Goal: Task Accomplishment & Management: Manage account settings

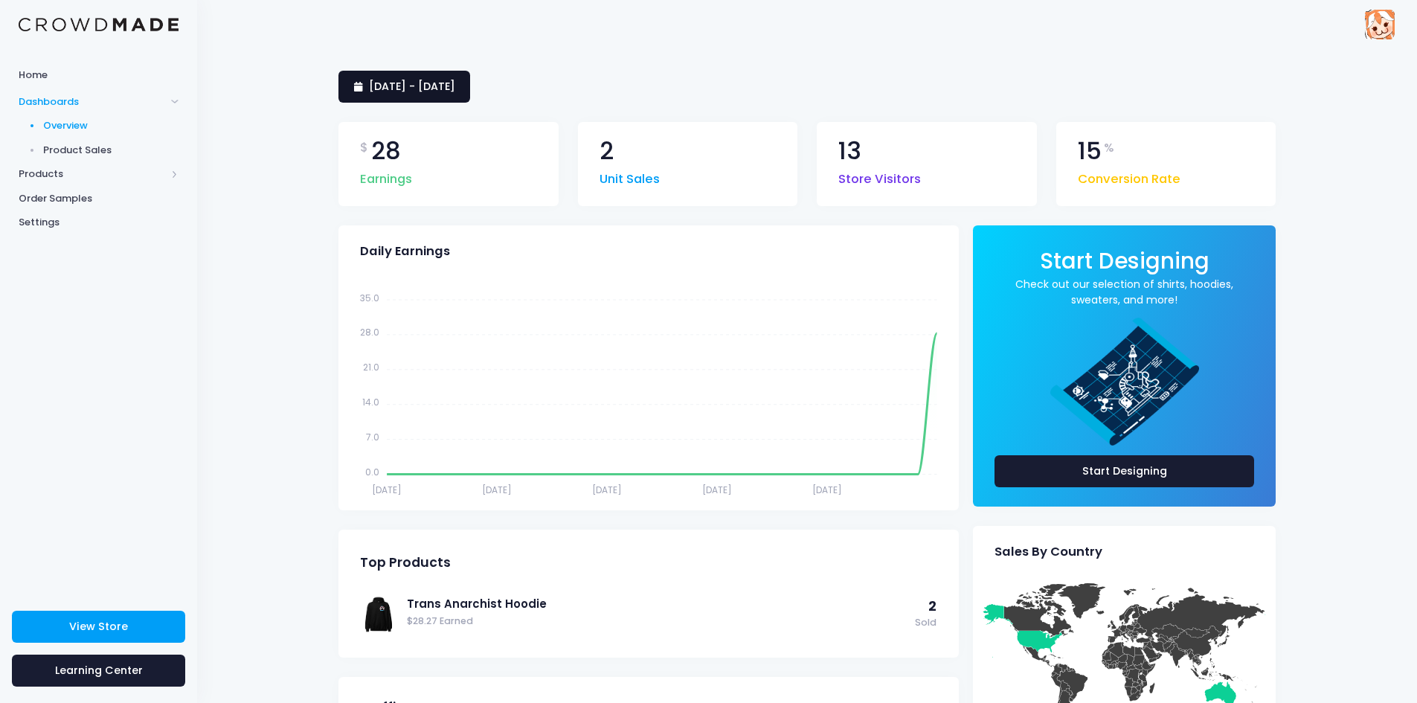
click at [393, 85] on span "7 August 2025 - 5 September 2025" at bounding box center [412, 86] width 86 height 15
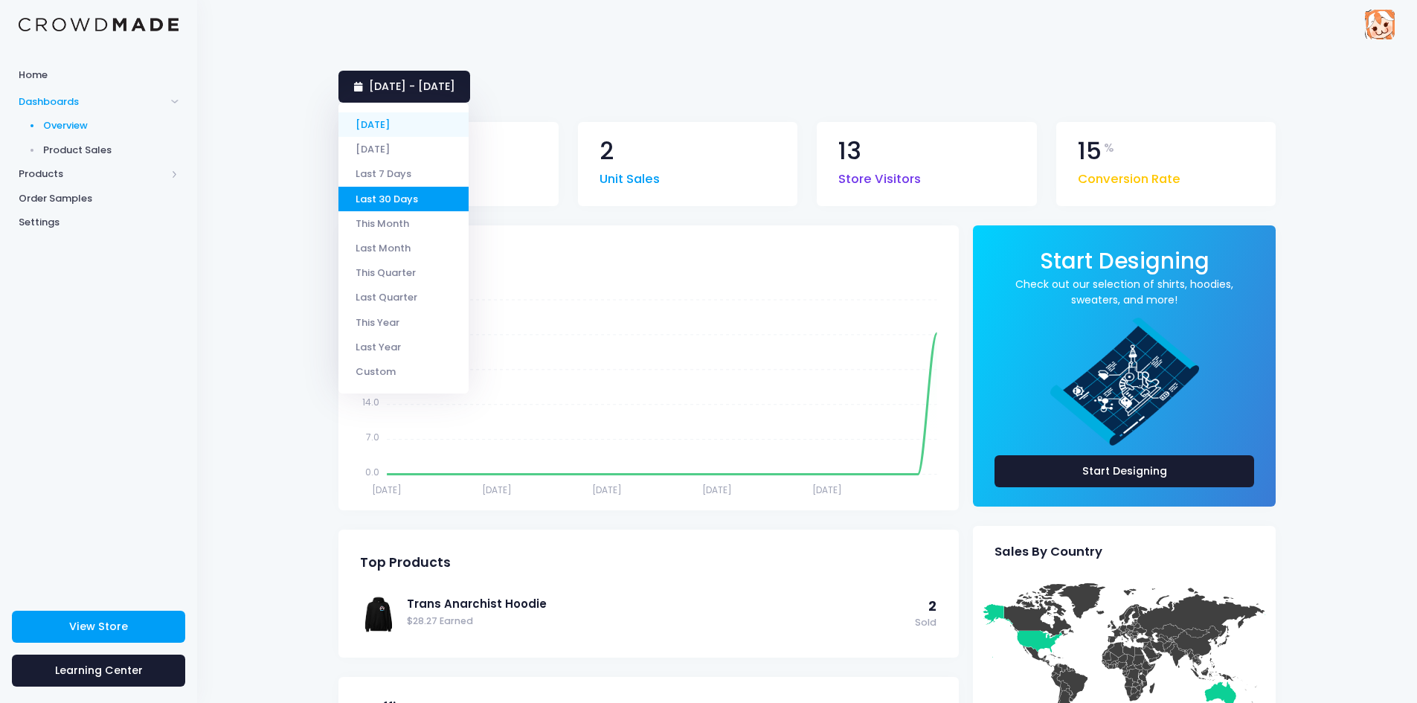
click at [375, 125] on li "[DATE]" at bounding box center [403, 124] width 130 height 25
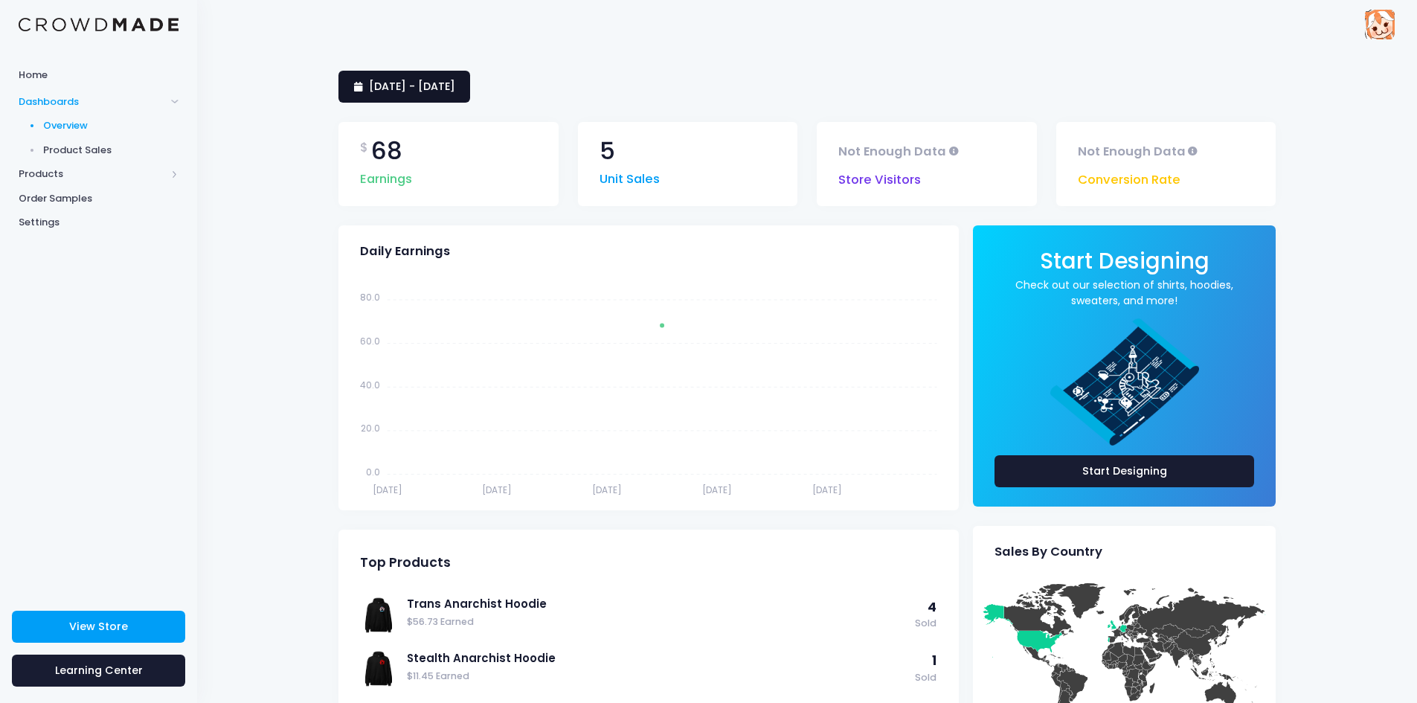
click at [434, 94] on link "[DATE] - [DATE]" at bounding box center [404, 87] width 132 height 32
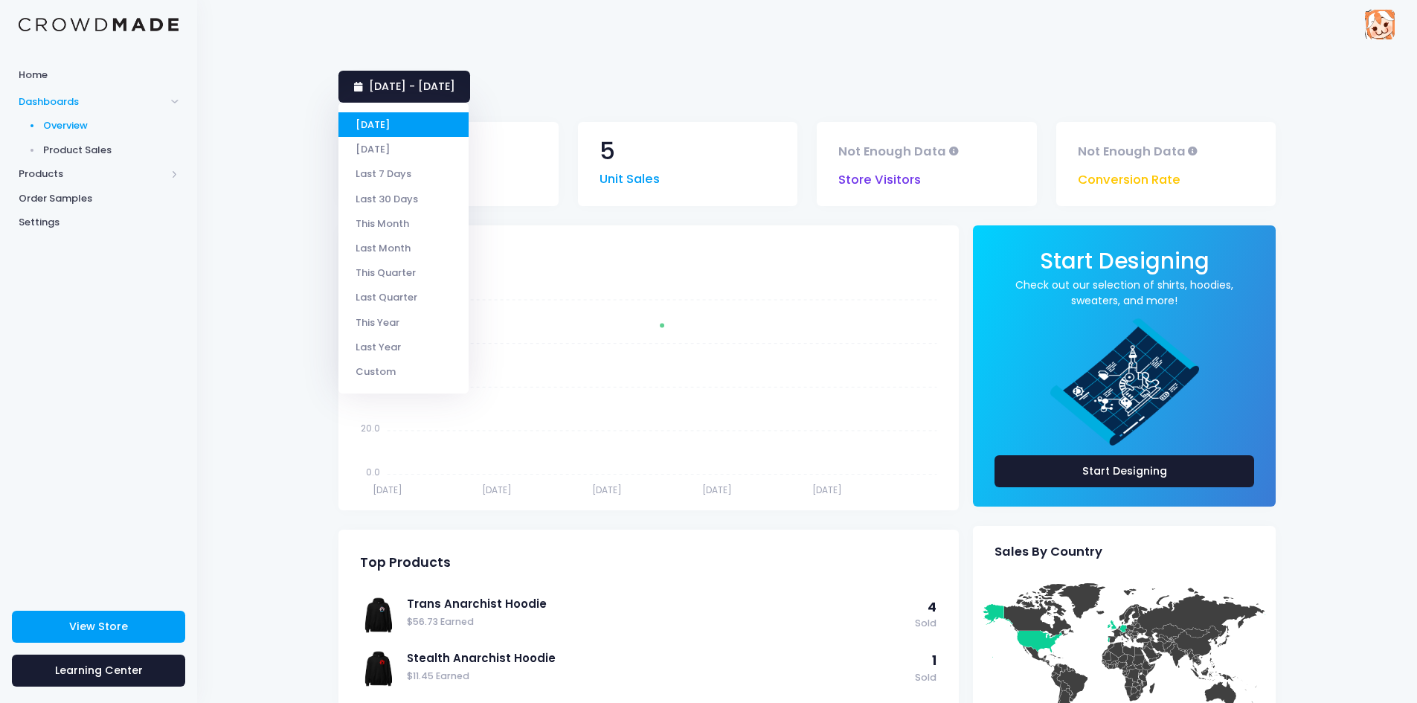
drag, startPoint x: 393, startPoint y: 149, endPoint x: 319, endPoint y: 170, distance: 76.5
click at [315, 167] on body "Home Dashboards Overview Product Sales Products Product Builder Product Editor …" at bounding box center [708, 351] width 1417 height 703
click at [372, 172] on li "Last 7 Days" at bounding box center [403, 173] width 130 height 25
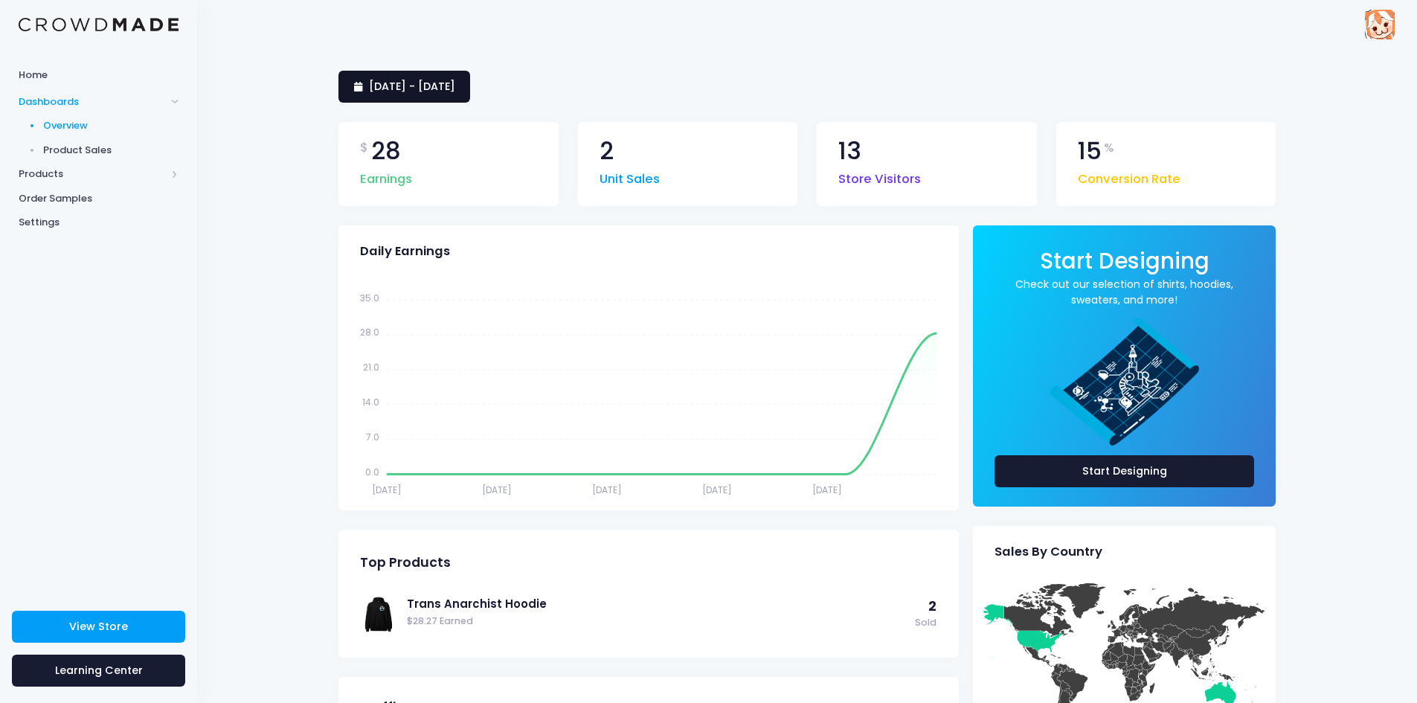
click at [405, 86] on span "30 August 2025 - 5 September 2025" at bounding box center [412, 86] width 86 height 15
click at [261, 117] on div "30 August 2025 - 5 September 2025 $ 28 Earnings 2 Unit Sales 13 Store Visitors …" at bounding box center [807, 607] width 1220 height 1118
click at [381, 88] on span "30 August 2025 - 5 September 2025" at bounding box center [412, 86] width 86 height 15
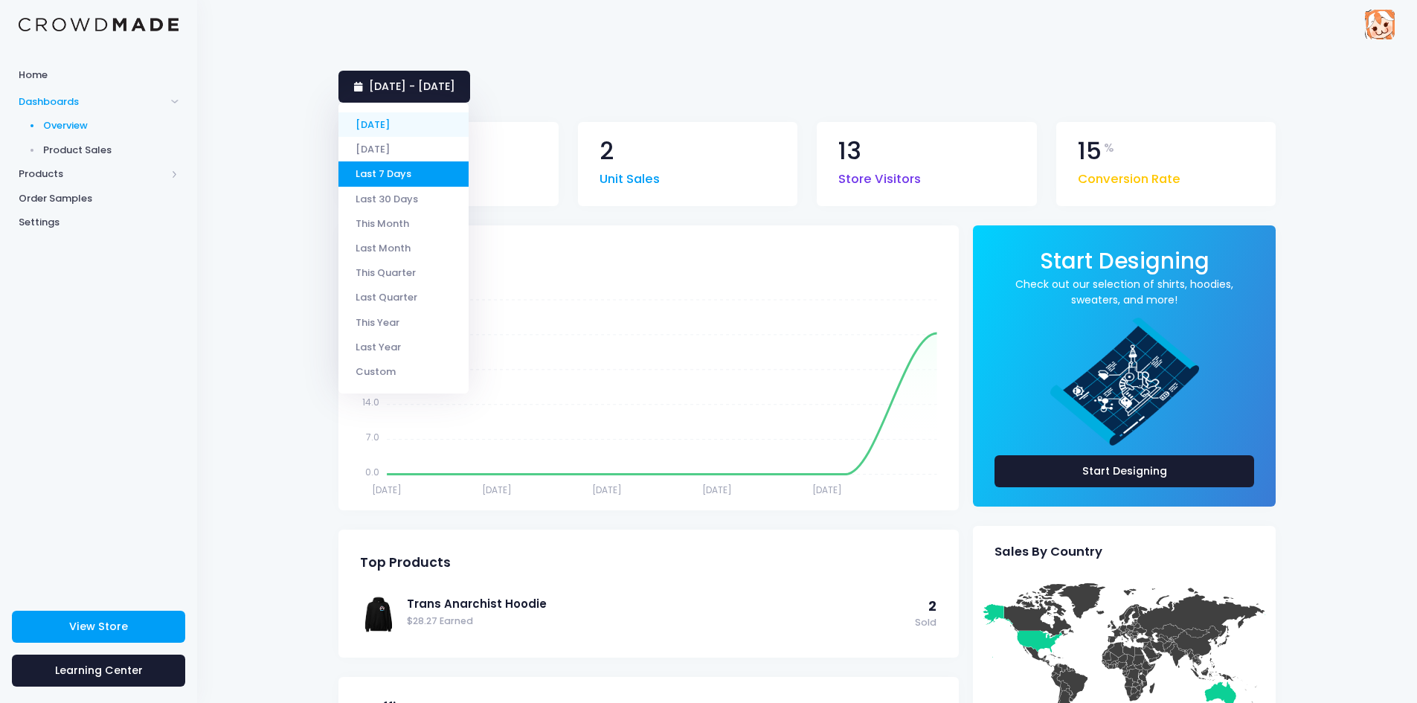
click at [383, 121] on li "[DATE]" at bounding box center [403, 124] width 130 height 25
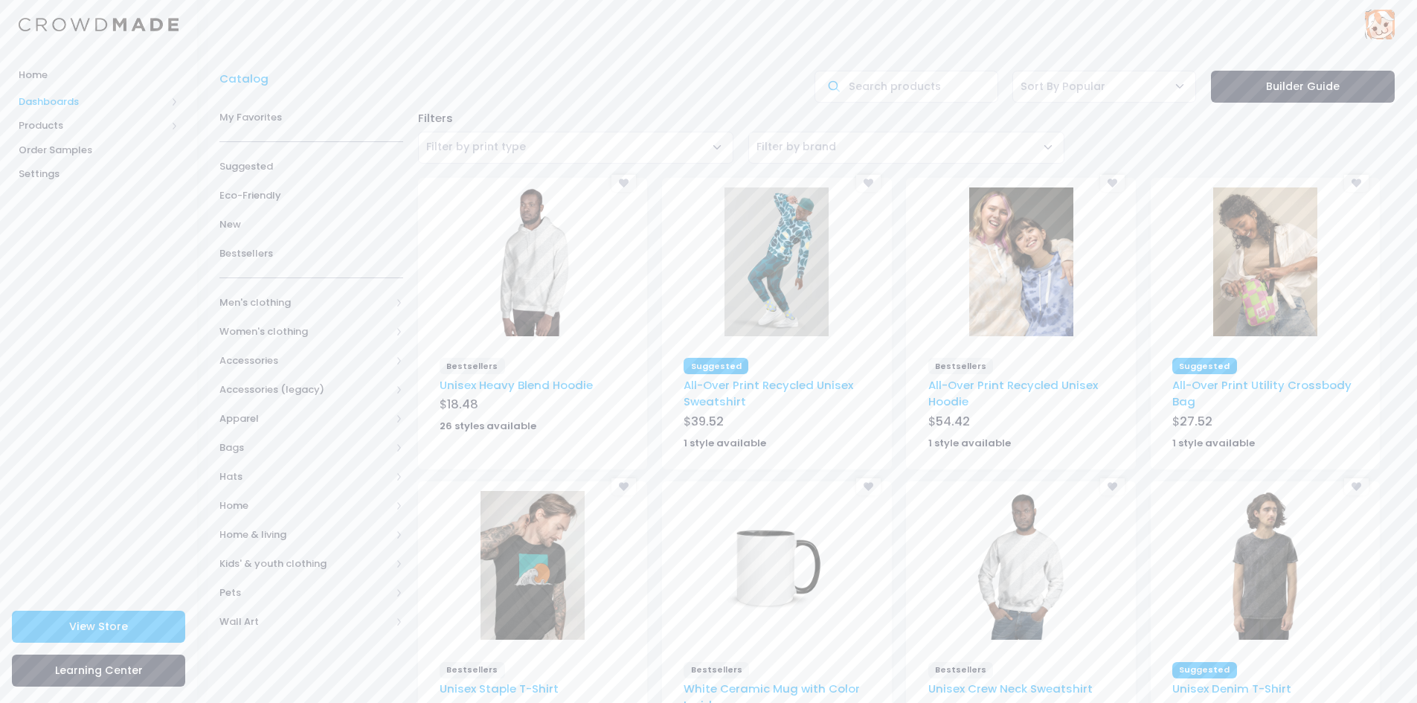
click at [64, 105] on span "Dashboards" at bounding box center [92, 101] width 147 height 15
click at [71, 126] on span "Overview" at bounding box center [111, 125] width 136 height 15
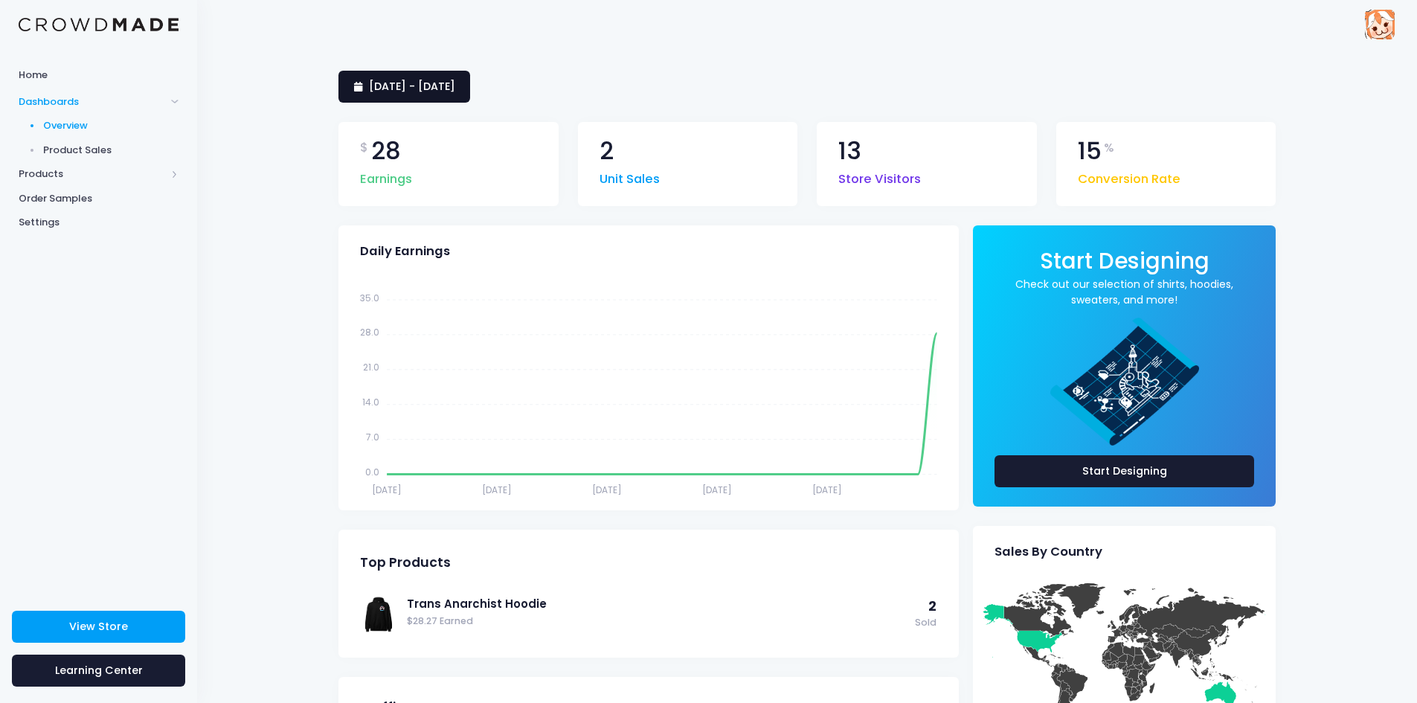
click at [396, 97] on link "7 August 2025 - 5 September 2025" at bounding box center [404, 87] width 132 height 32
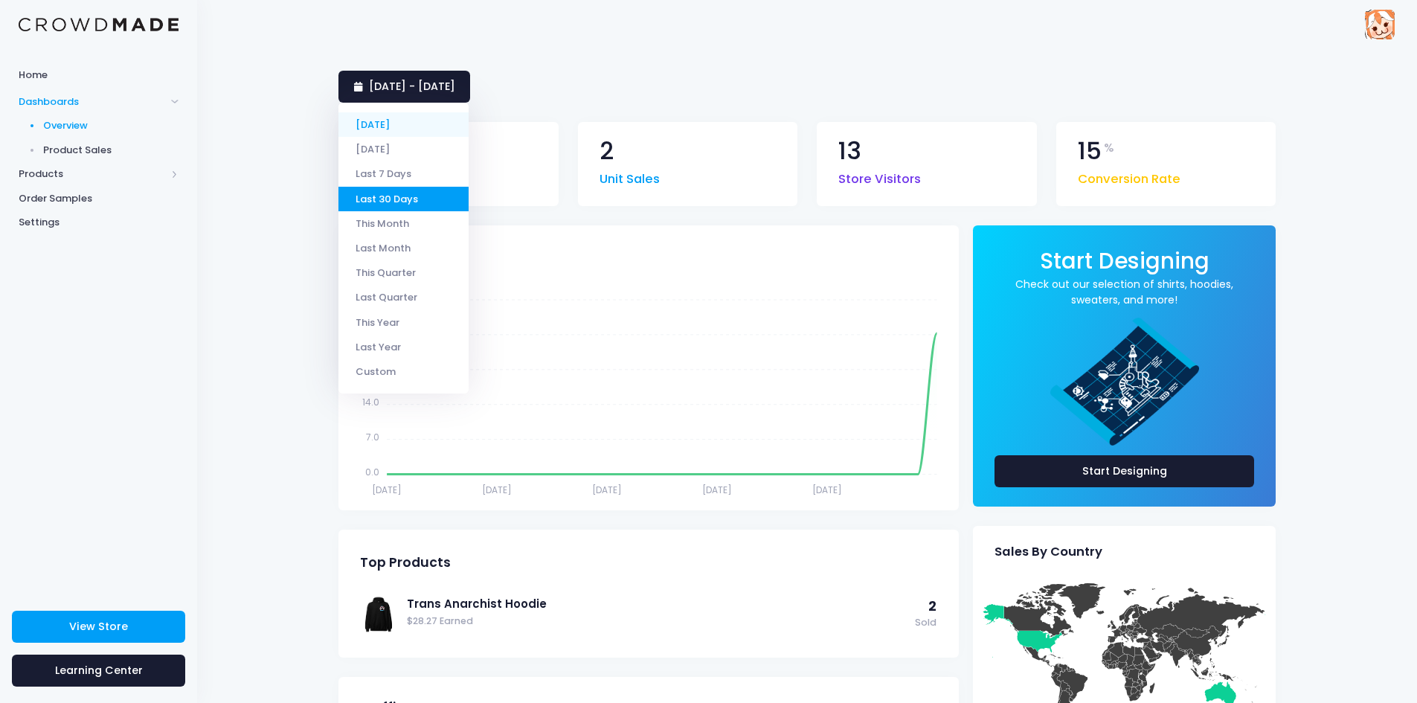
click at [379, 132] on li "[DATE]" at bounding box center [403, 124] width 130 height 25
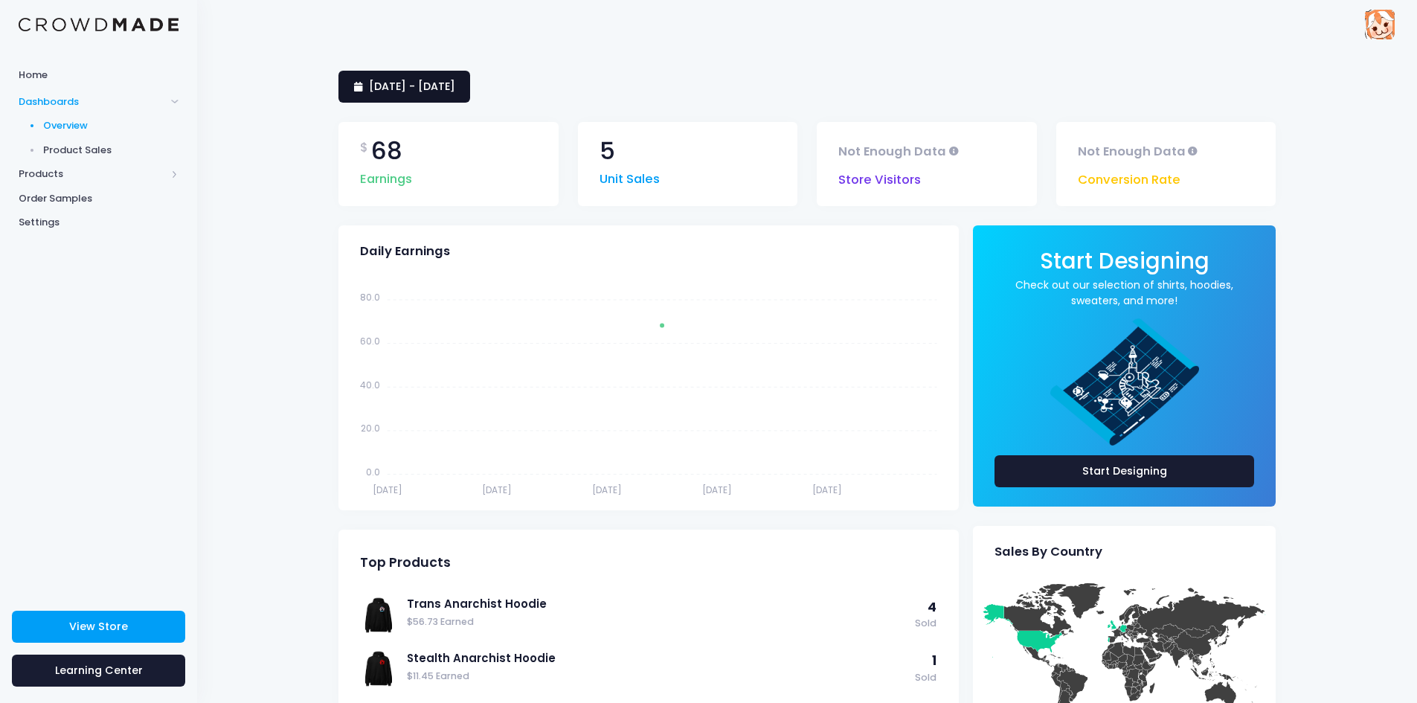
click at [431, 102] on link "[DATE] - [DATE]" at bounding box center [404, 87] width 132 height 32
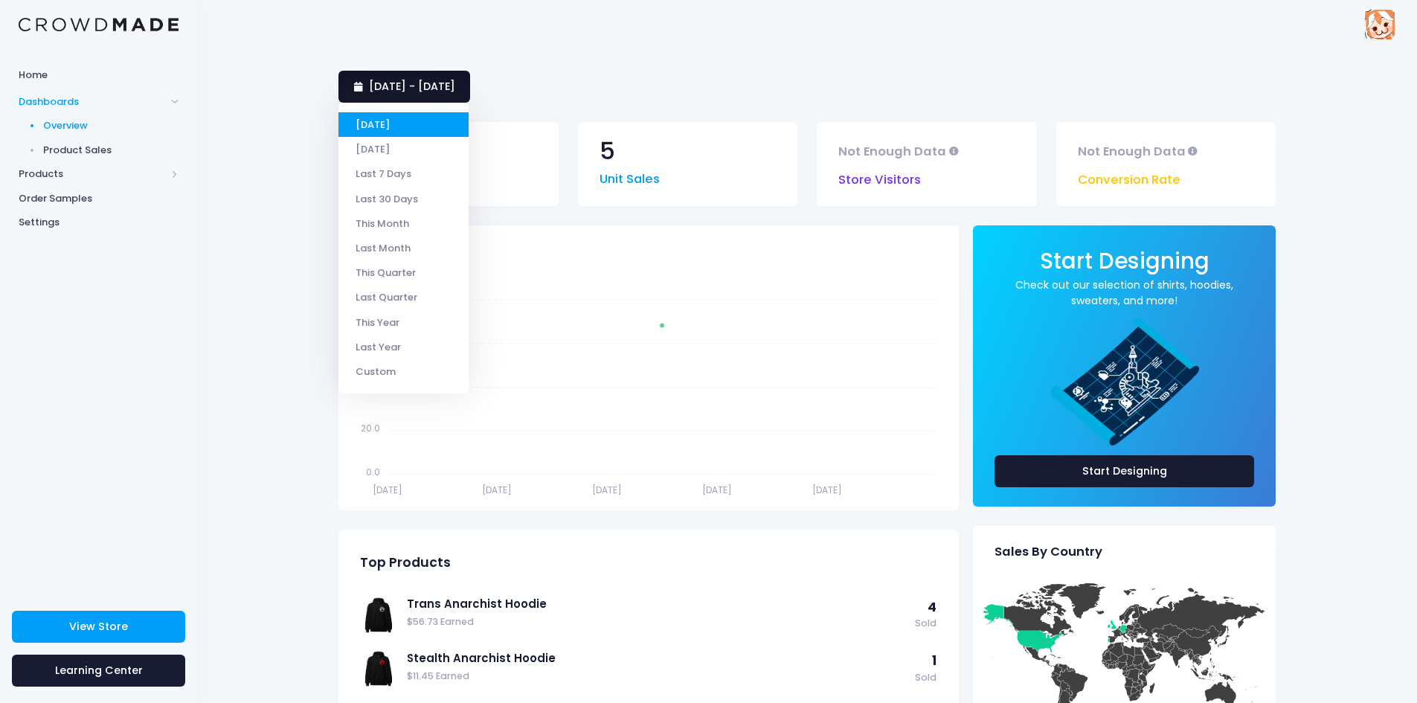
click at [430, 80] on span "[DATE] - [DATE]" at bounding box center [412, 86] width 86 height 15
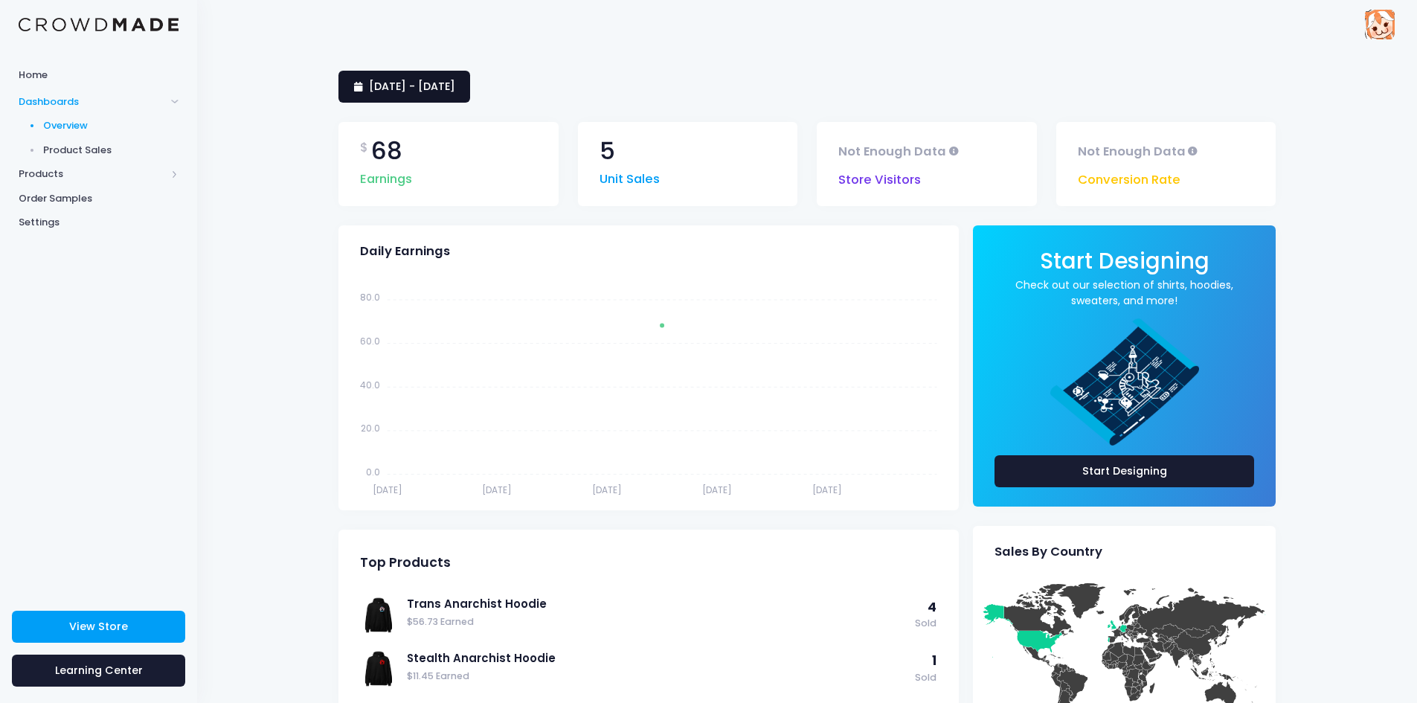
click at [430, 80] on span "6 September 2025 - 6 September 2025" at bounding box center [412, 86] width 86 height 15
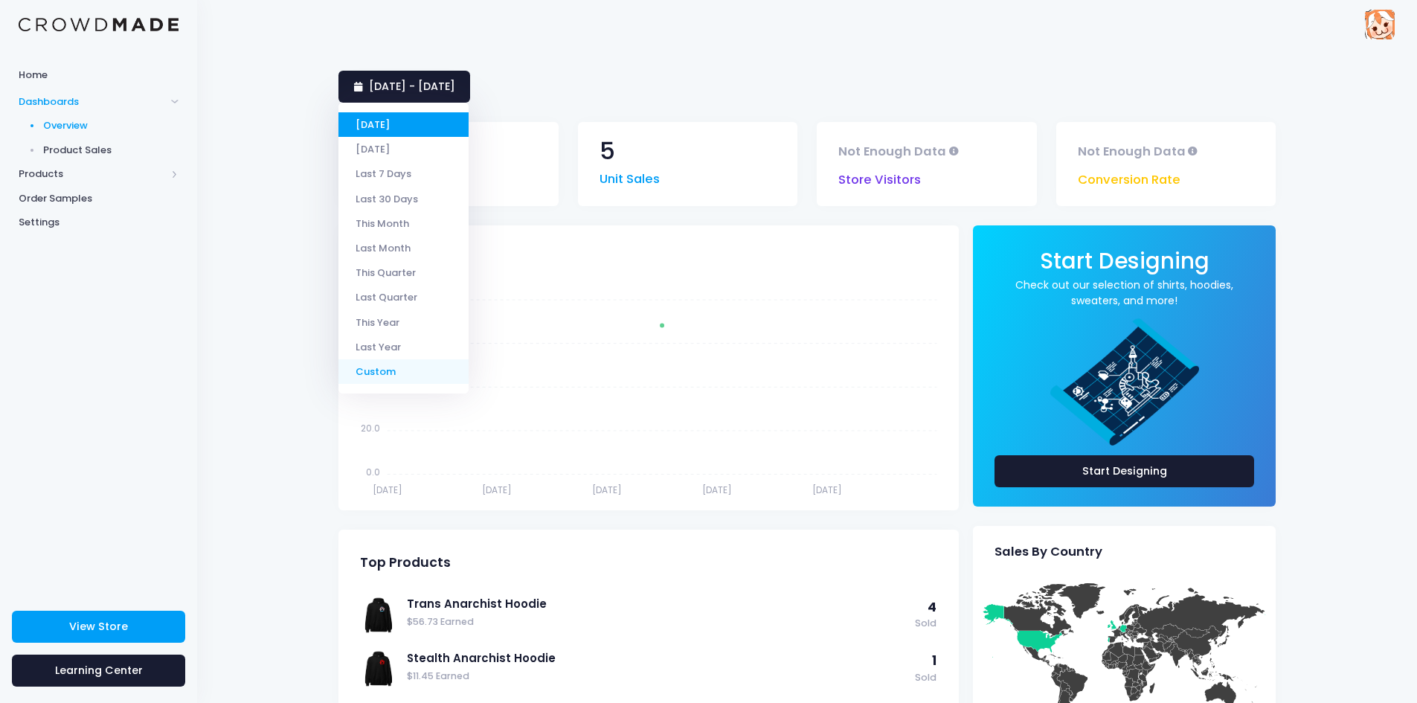
click at [399, 370] on li "Custom" at bounding box center [403, 371] width 130 height 25
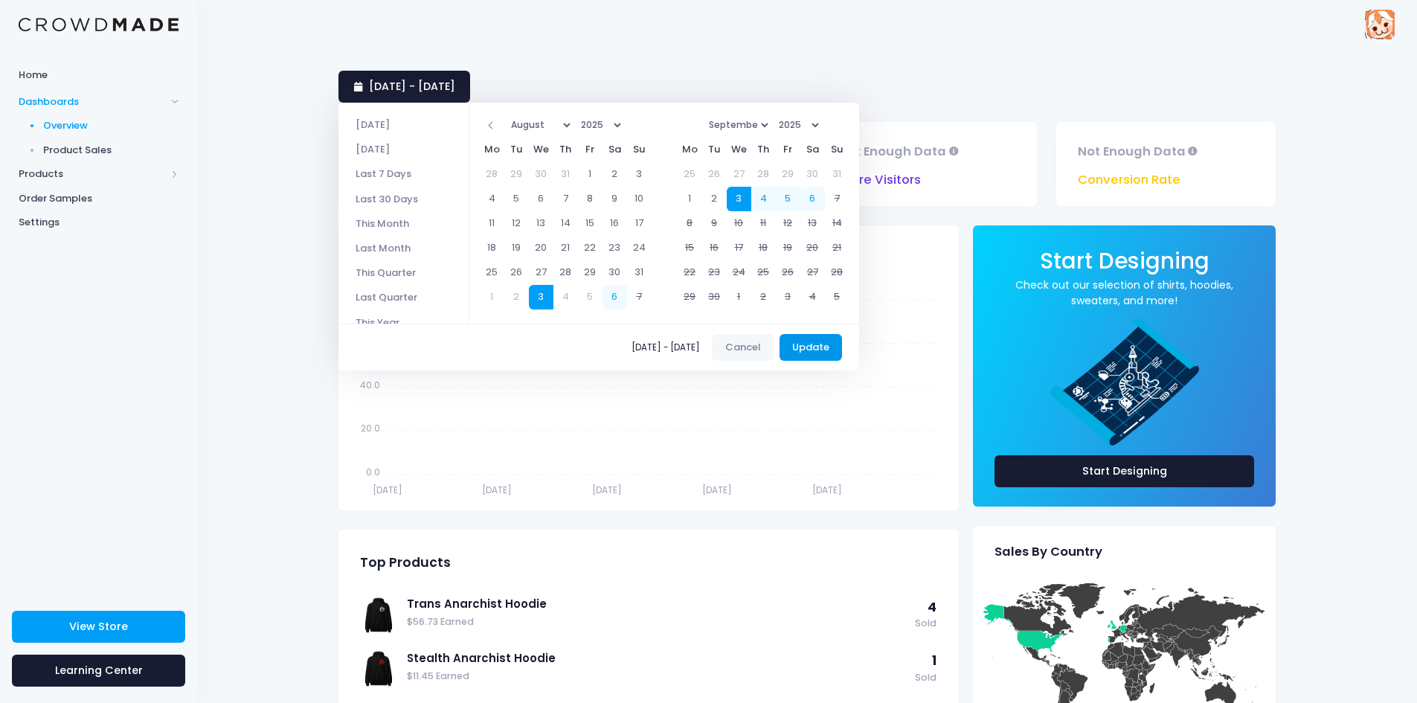
click at [826, 344] on button "Update" at bounding box center [810, 347] width 63 height 27
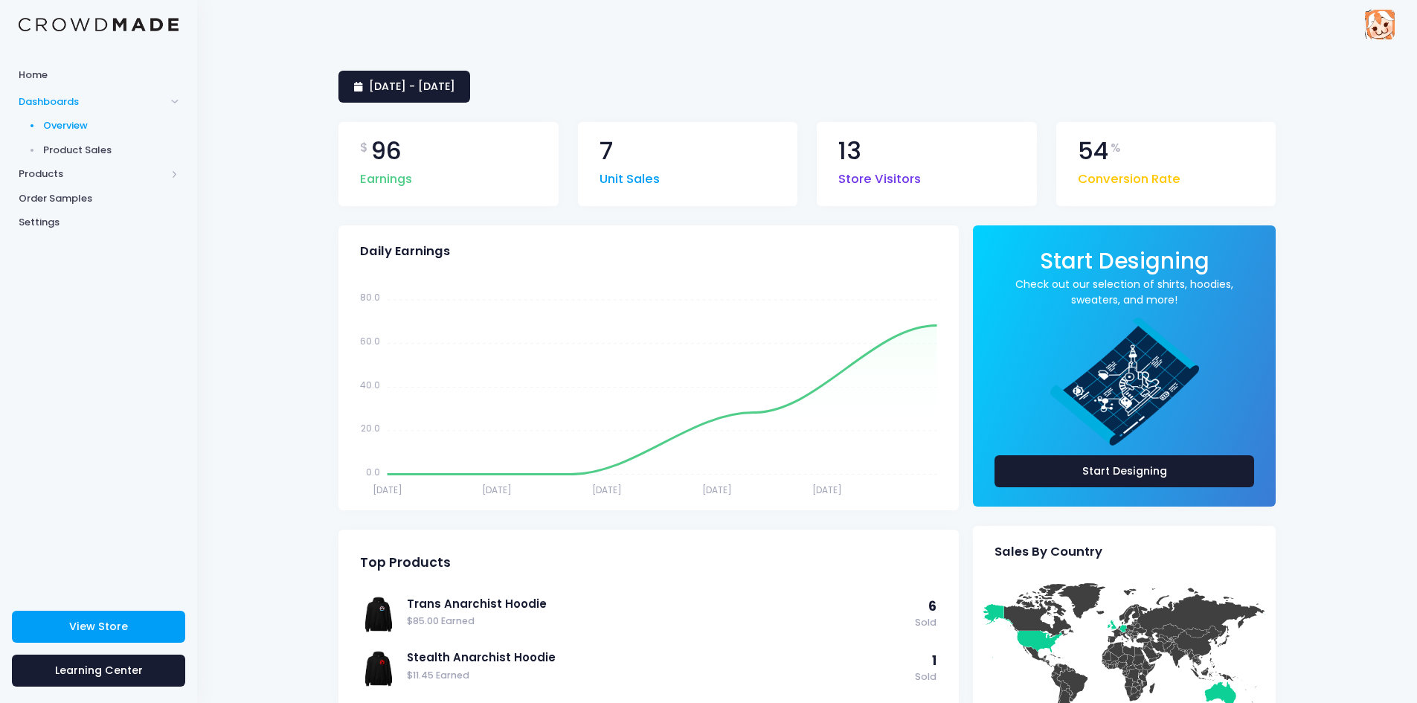
click at [388, 178] on span "Earnings" at bounding box center [386, 176] width 52 height 26
click at [68, 219] on span "Settings" at bounding box center [99, 222] width 160 height 15
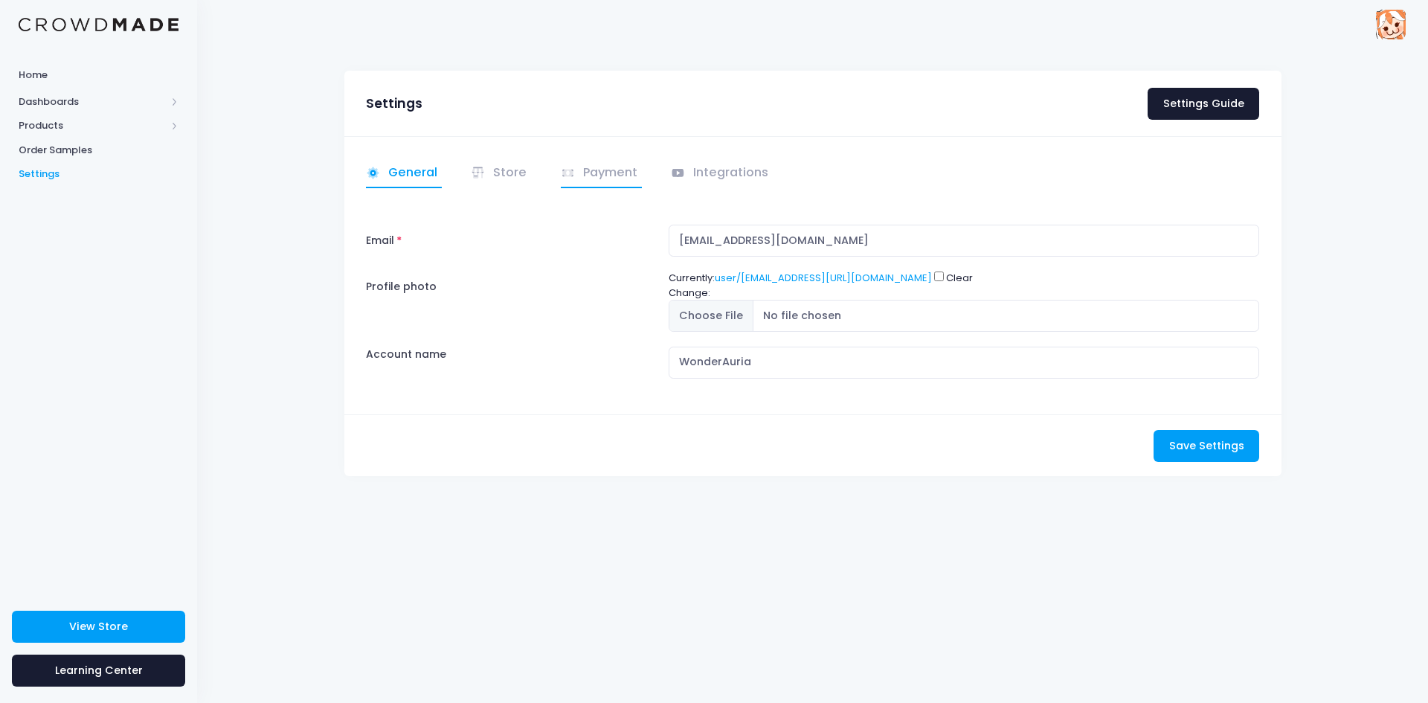
click at [608, 171] on link "Payment" at bounding box center [602, 173] width 82 height 29
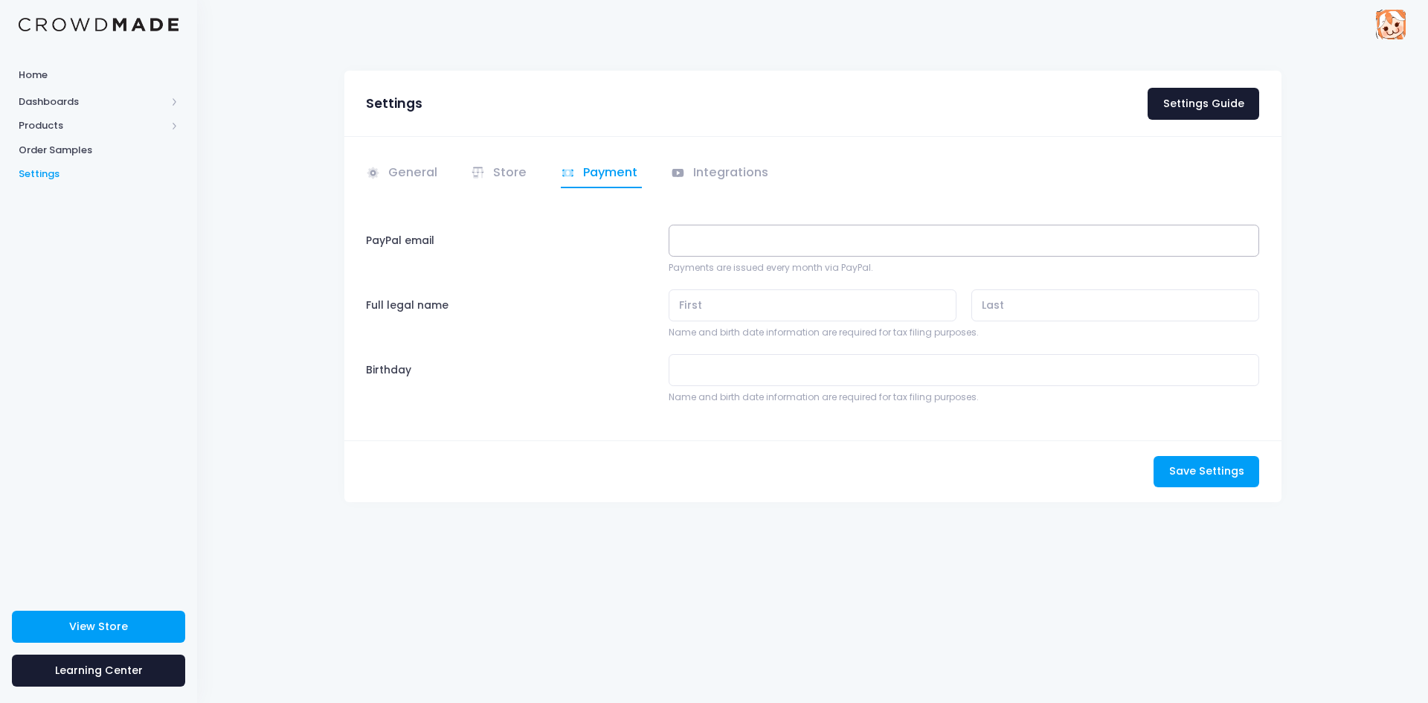
click at [748, 236] on input "PayPal email" at bounding box center [964, 241] width 591 height 32
type input "[EMAIL_ADDRESS][DOMAIN_NAME]"
click at [754, 297] on input "text" at bounding box center [813, 305] width 289 height 32
type input "[PERSON_NAME]"
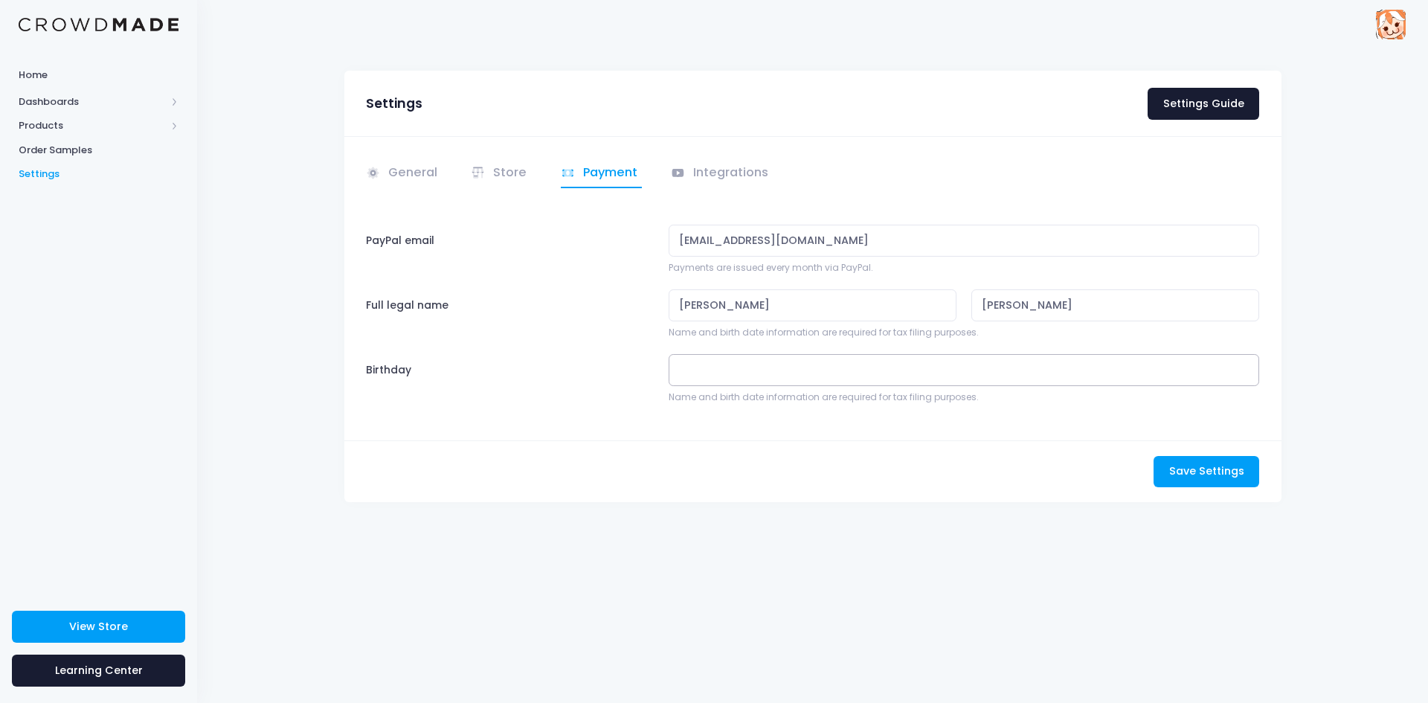
click at [805, 372] on input "Birthday" at bounding box center [964, 370] width 591 height 32
click at [697, 410] on span at bounding box center [690, 409] width 25 height 25
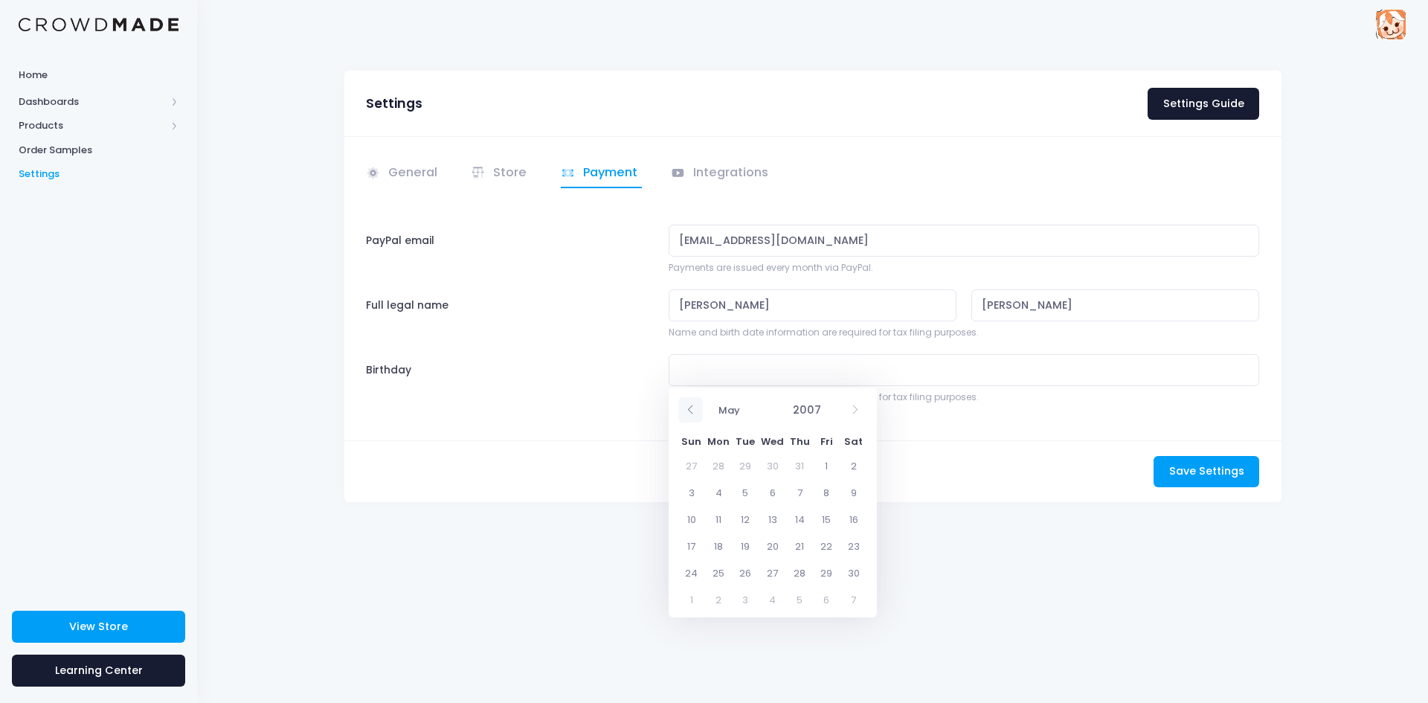
click at [697, 410] on span at bounding box center [690, 409] width 25 height 25
select select "2"
click at [812, 407] on input "2007" at bounding box center [809, 410] width 48 height 25
click at [828, 415] on span at bounding box center [828, 417] width 10 height 13
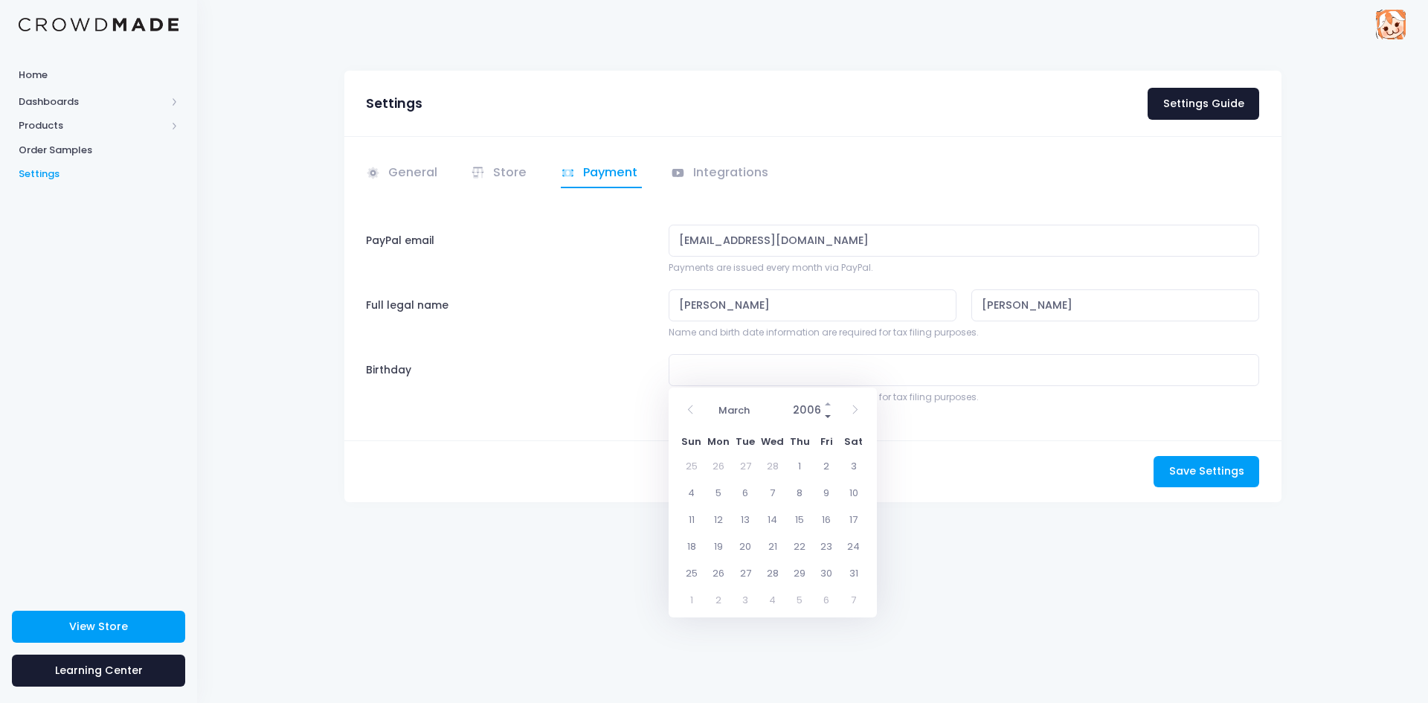
click at [828, 415] on span at bounding box center [828, 417] width 10 height 13
type input "2002"
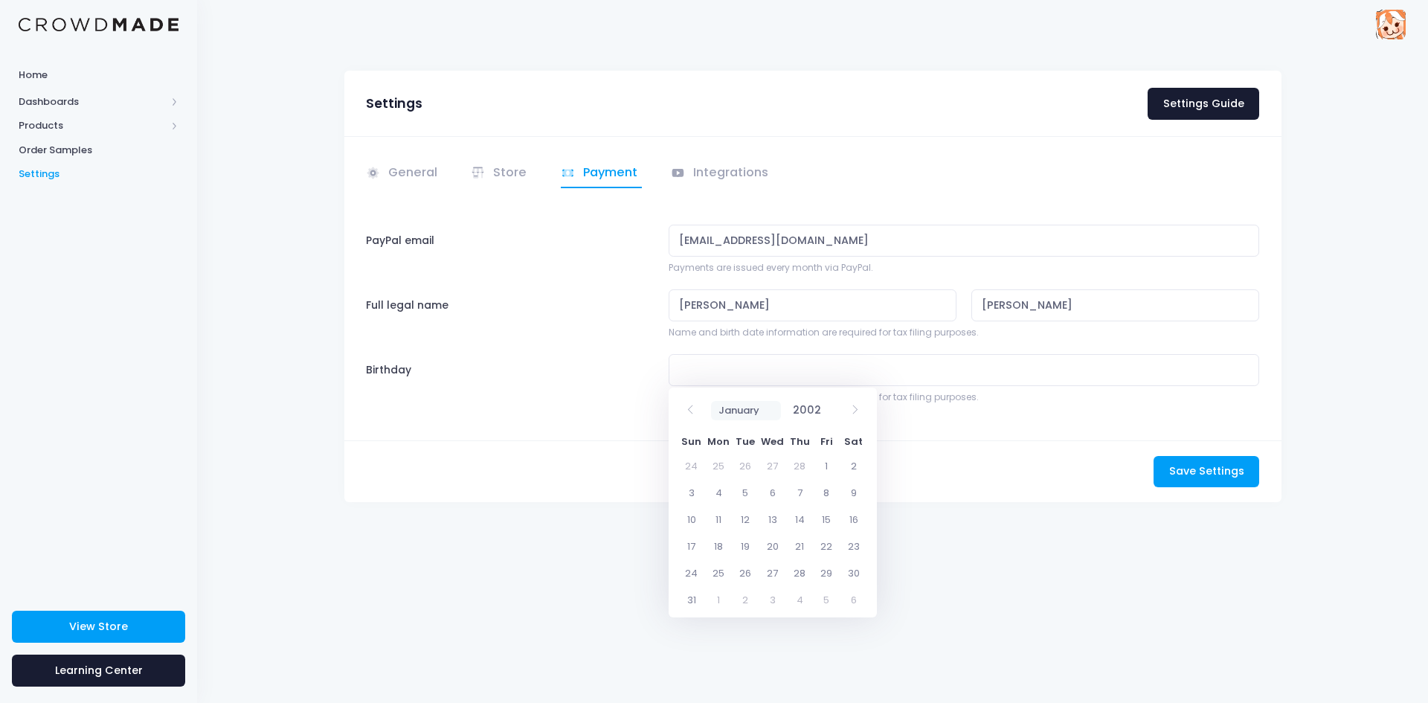
click at [733, 408] on select "January February March April May June July August September October November De…" at bounding box center [746, 410] width 70 height 19
select select "7"
click at [711, 401] on select "January February March April May June July August September October November De…" at bounding box center [746, 410] width 70 height 19
click at [742, 497] on span "6" at bounding box center [745, 492] width 27 height 27
type input "08/06/2002"
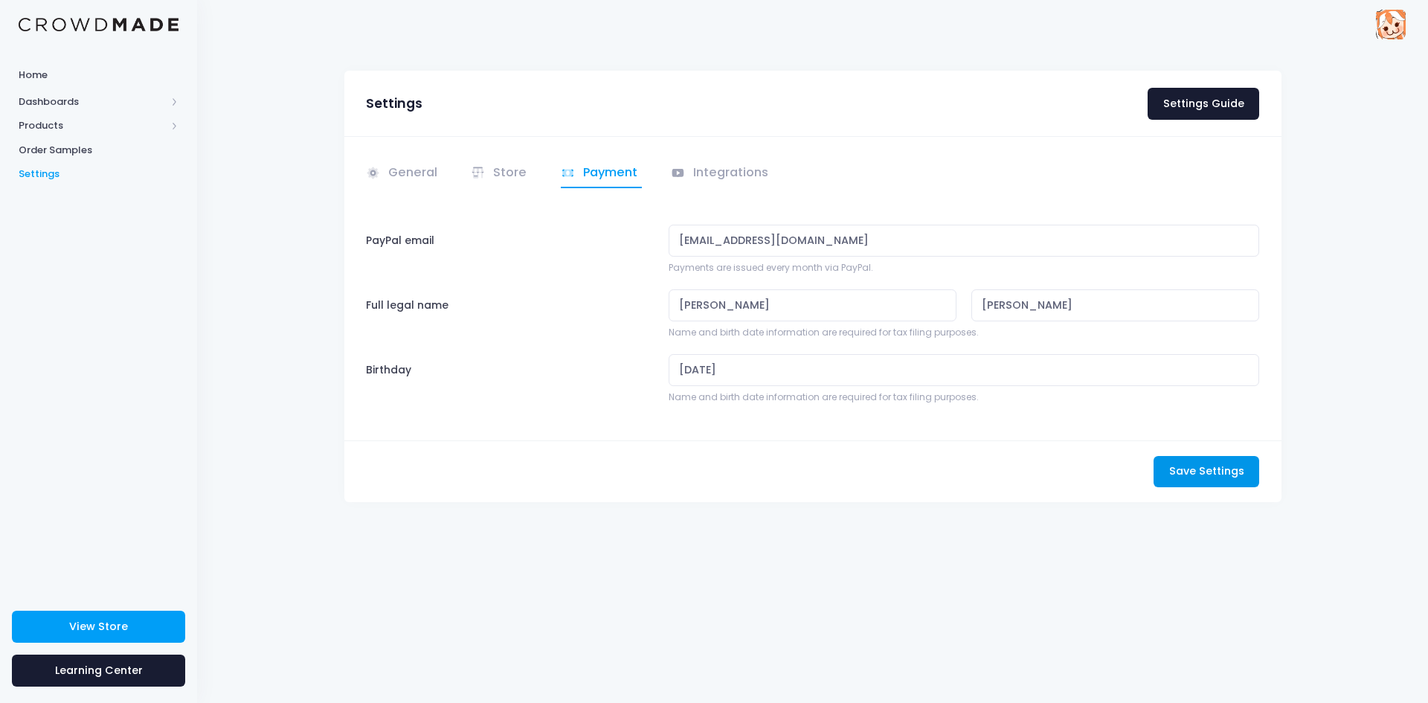
click at [1200, 476] on span "Save Settings" at bounding box center [1206, 470] width 75 height 15
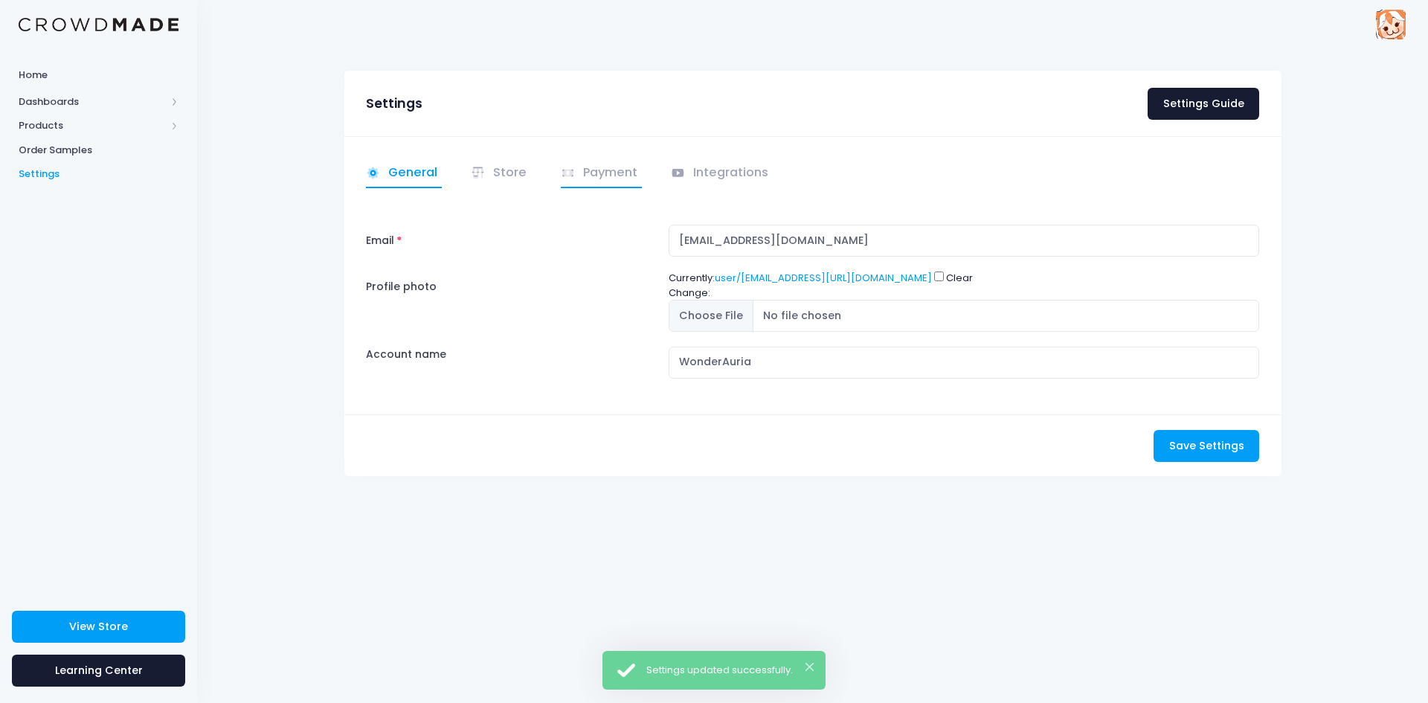
click at [635, 176] on link "Payment" at bounding box center [602, 173] width 82 height 29
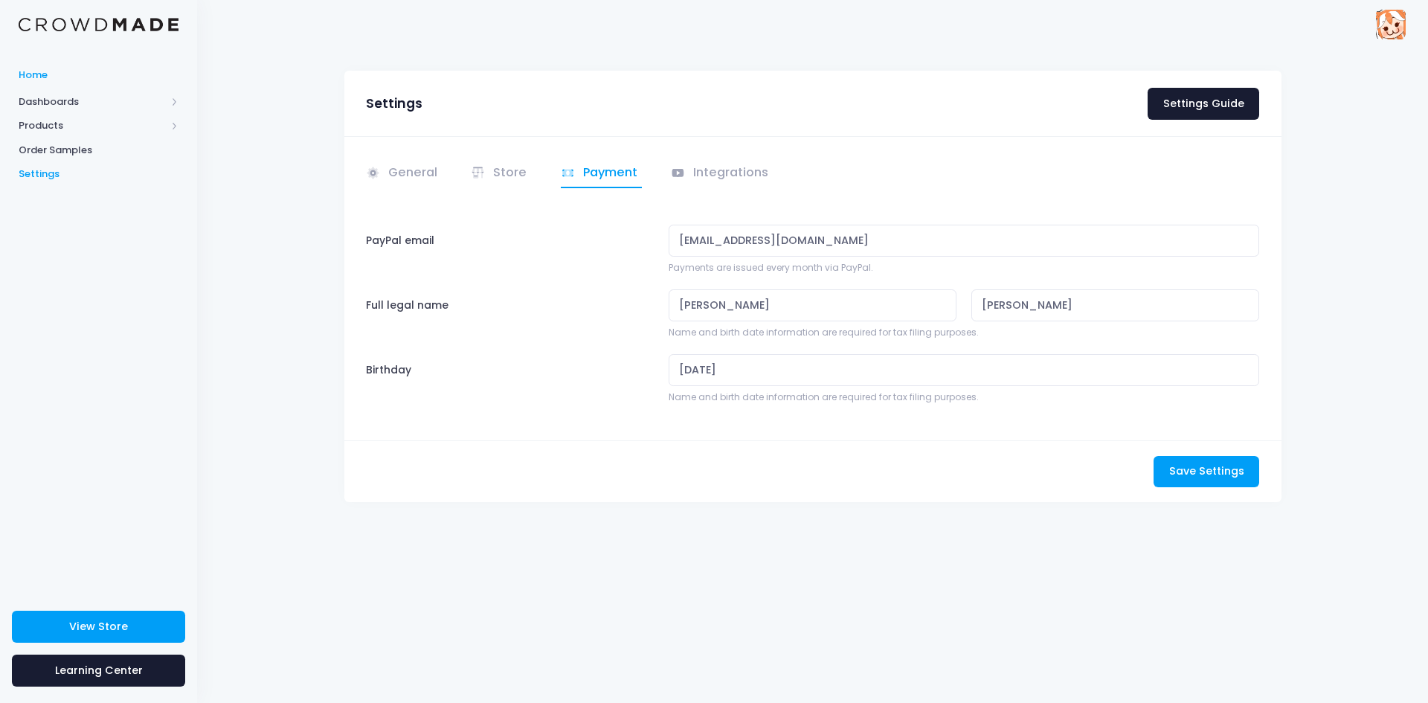
click at [51, 79] on span "Home" at bounding box center [99, 75] width 160 height 15
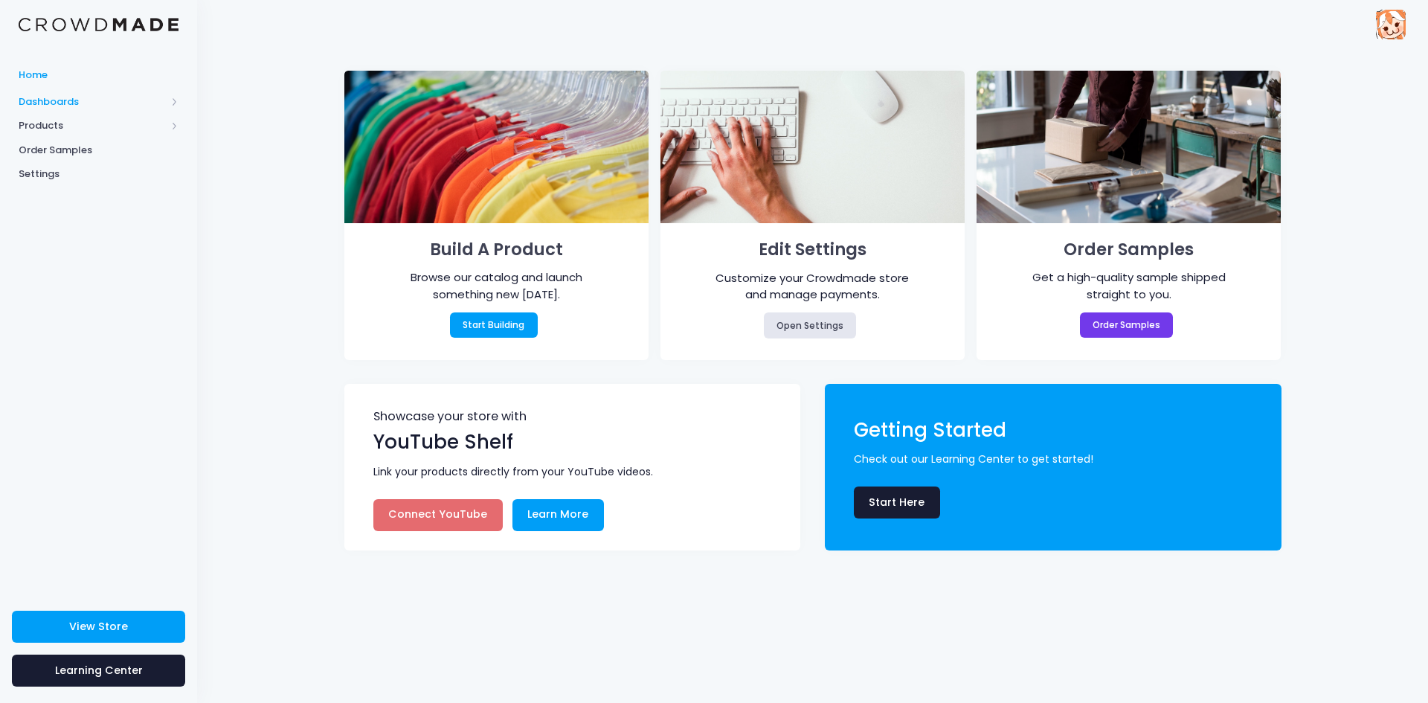
click at [72, 98] on span "Dashboards" at bounding box center [92, 101] width 147 height 15
click at [77, 117] on link "Overview" at bounding box center [98, 126] width 197 height 25
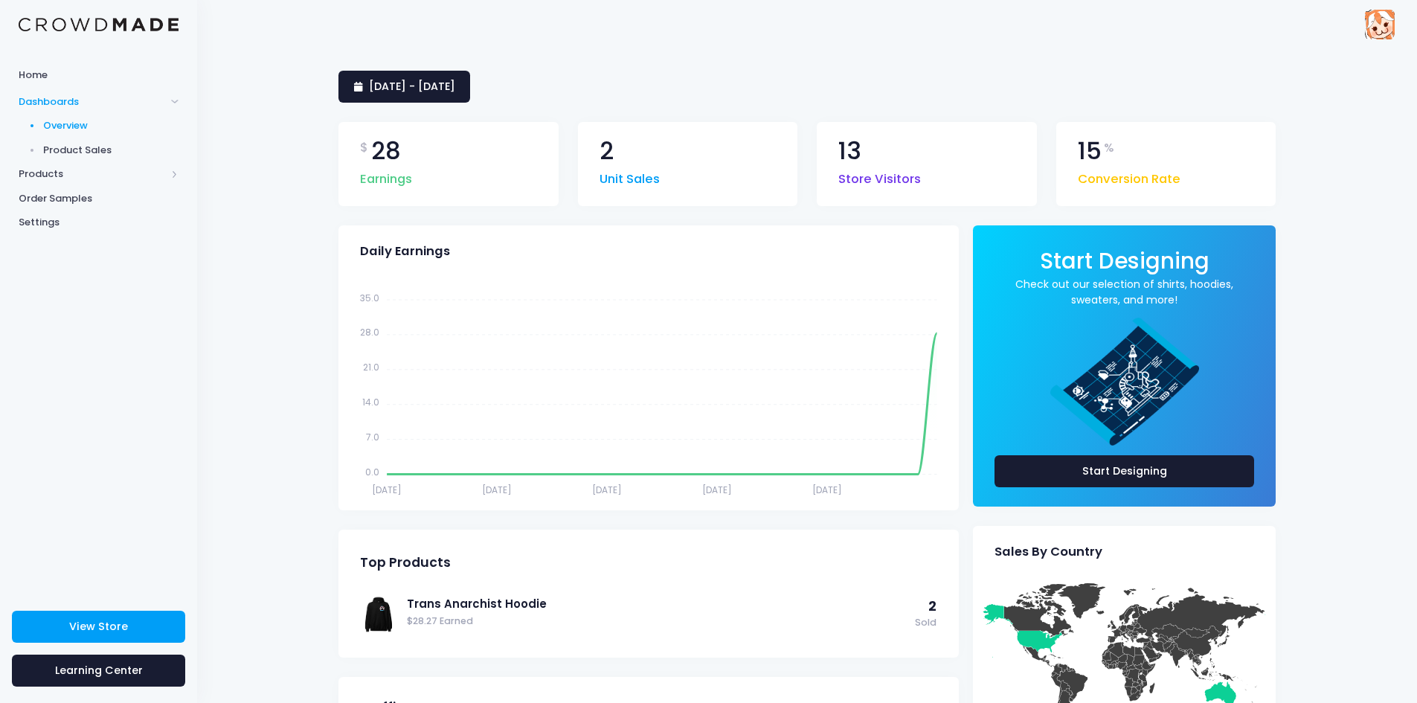
drag, startPoint x: 435, startPoint y: 66, endPoint x: 445, endPoint y: 66, distance: 9.7
click at [435, 66] on div "7 August 2025 - 5 September 2025 $ 28 Earnings 2 Unit Sales 13 Store Visitors 1…" at bounding box center [807, 607] width 1220 height 1118
click at [462, 74] on link "7 August 2025 - 5 September 2025" at bounding box center [404, 87] width 132 height 32
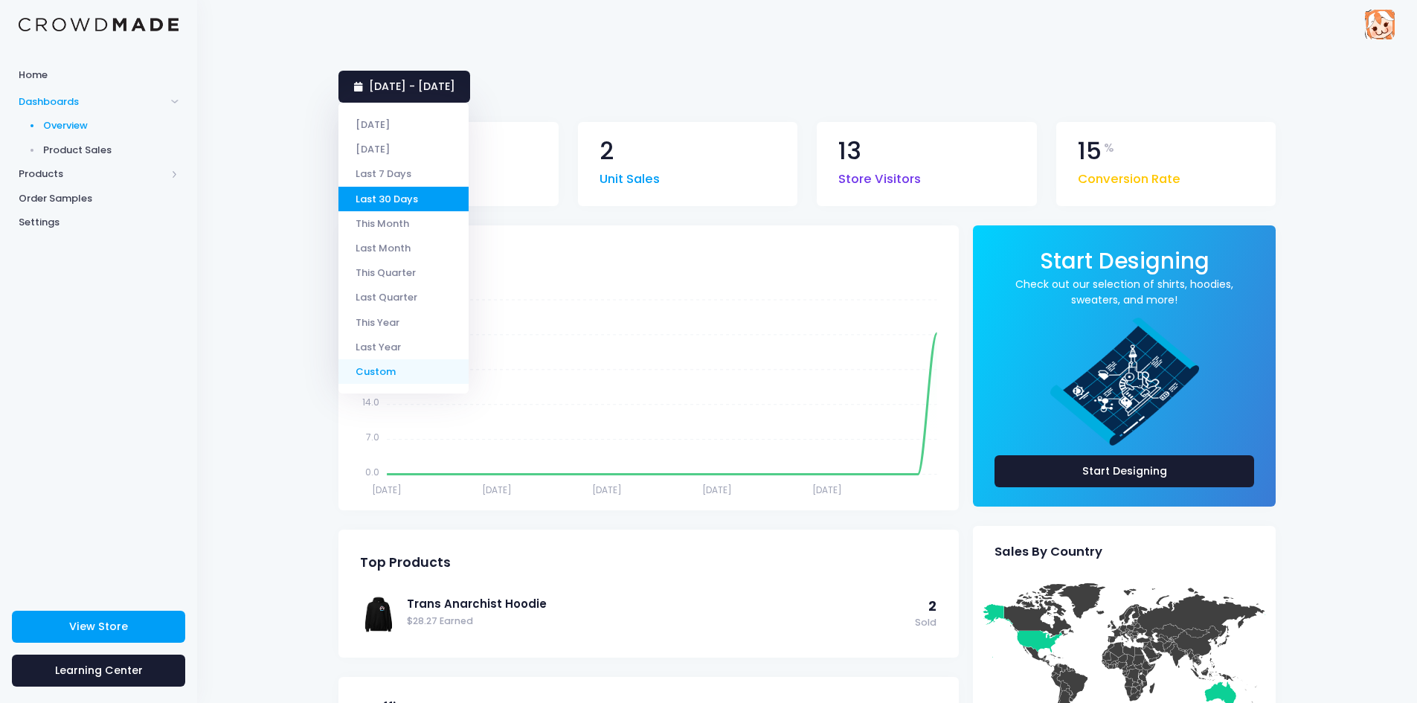
click at [366, 375] on li "Custom" at bounding box center [403, 371] width 130 height 25
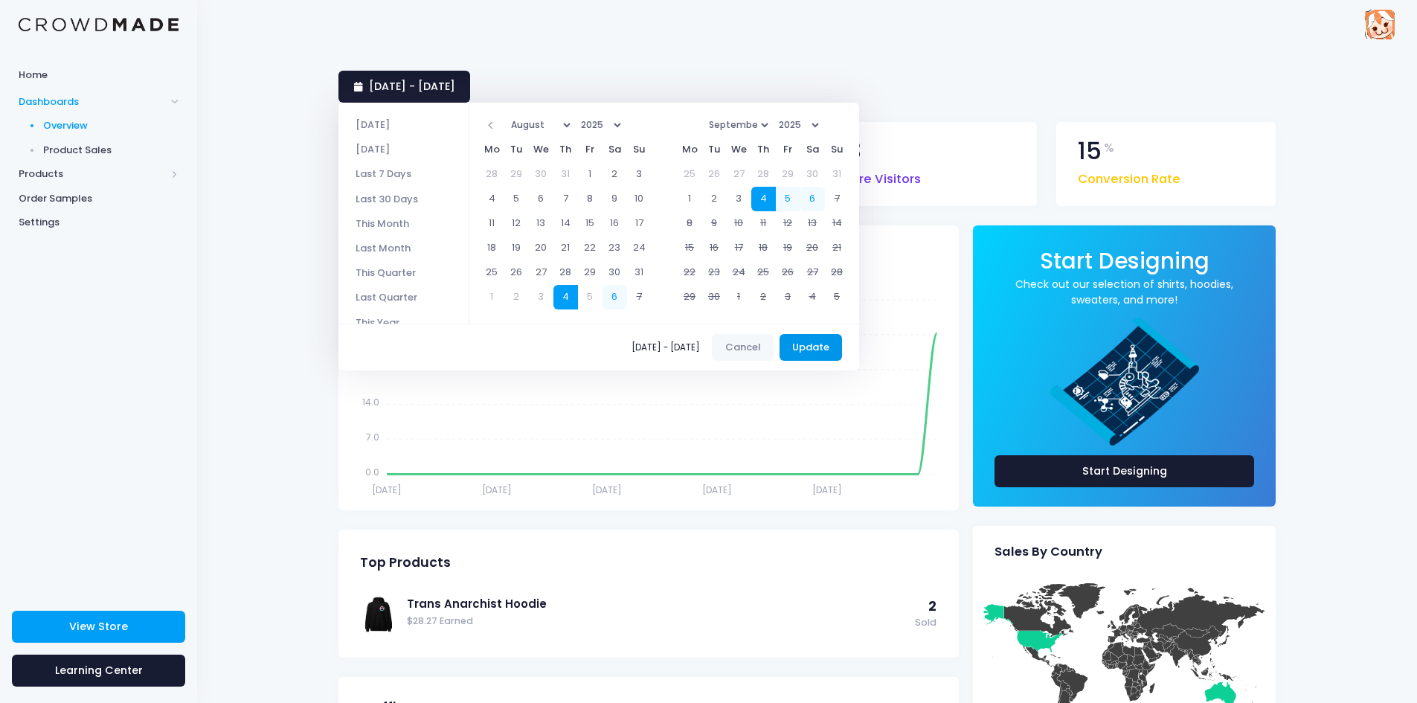
click at [816, 358] on button "Update" at bounding box center [810, 347] width 63 height 27
